Goal: Transaction & Acquisition: Purchase product/service

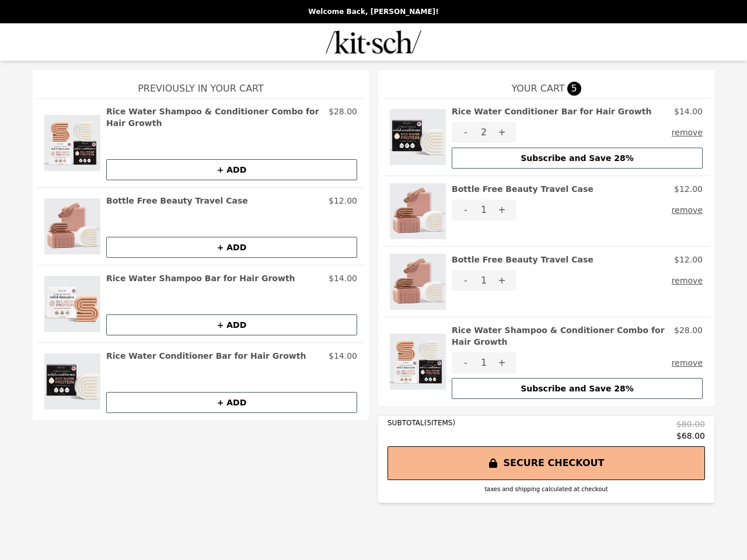
click at [418, 137] on img at bounding box center [418, 137] width 56 height 63
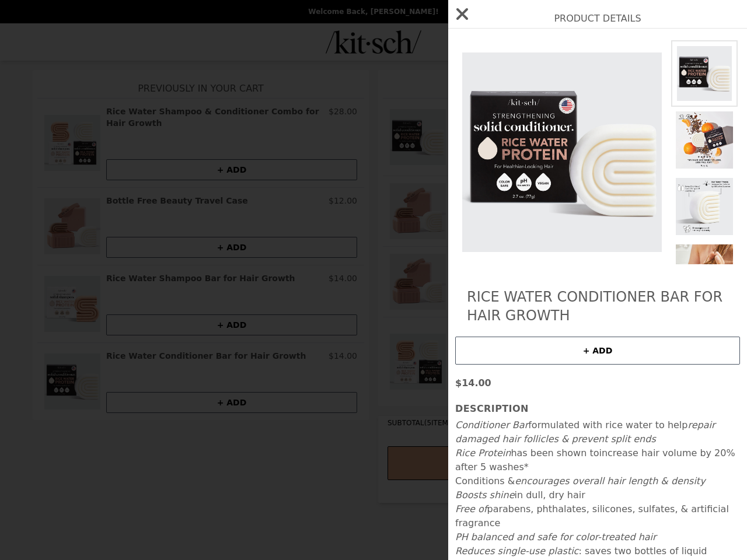
click at [577, 111] on div "Product Details Rice Water Conditioner Bar for Hair Growth + ADD $14.00 Descrip…" at bounding box center [373, 280] width 747 height 560
click at [466, 132] on img at bounding box center [562, 152] width 214 height 224
click at [502, 132] on div "Product Details Rice Water Conditioner Bar for Hair Growth + ADD $14.00 Descrip…" at bounding box center [373, 280] width 747 height 560
click at [690, 132] on button "remove" at bounding box center [687, 132] width 31 height 21
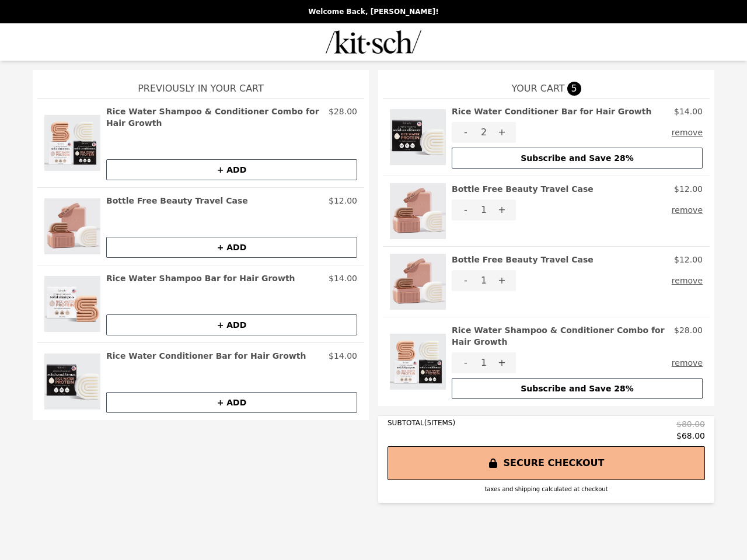
click at [577, 158] on button "Subscribe and Save 28%" at bounding box center [577, 158] width 251 height 21
click at [418, 211] on img at bounding box center [418, 211] width 56 height 56
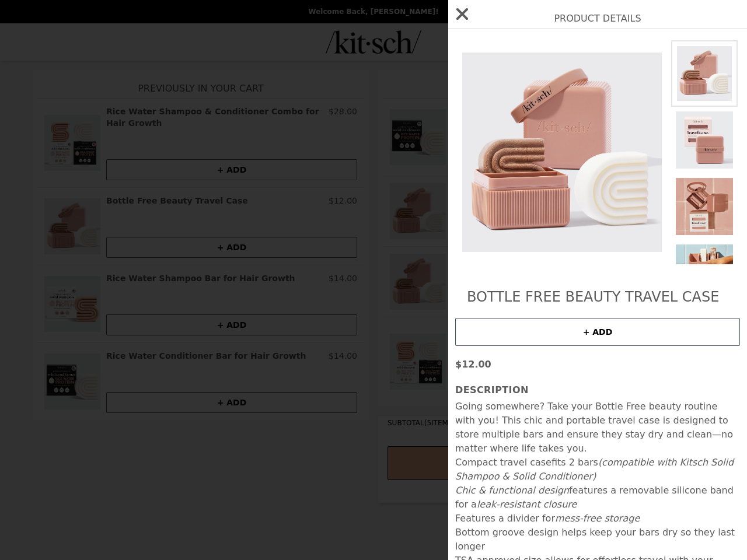
click at [577, 189] on div "Product Details Bottle Free Beauty Travel Case + ADD $12.00 Description Going s…" at bounding box center [373, 280] width 747 height 560
click at [466, 210] on img at bounding box center [562, 152] width 214 height 224
click at [502, 210] on div "Product Details Bottle Free Beauty Travel Case + ADD $12.00 Description Going s…" at bounding box center [373, 280] width 747 height 560
